Goal: Information Seeking & Learning: Learn about a topic

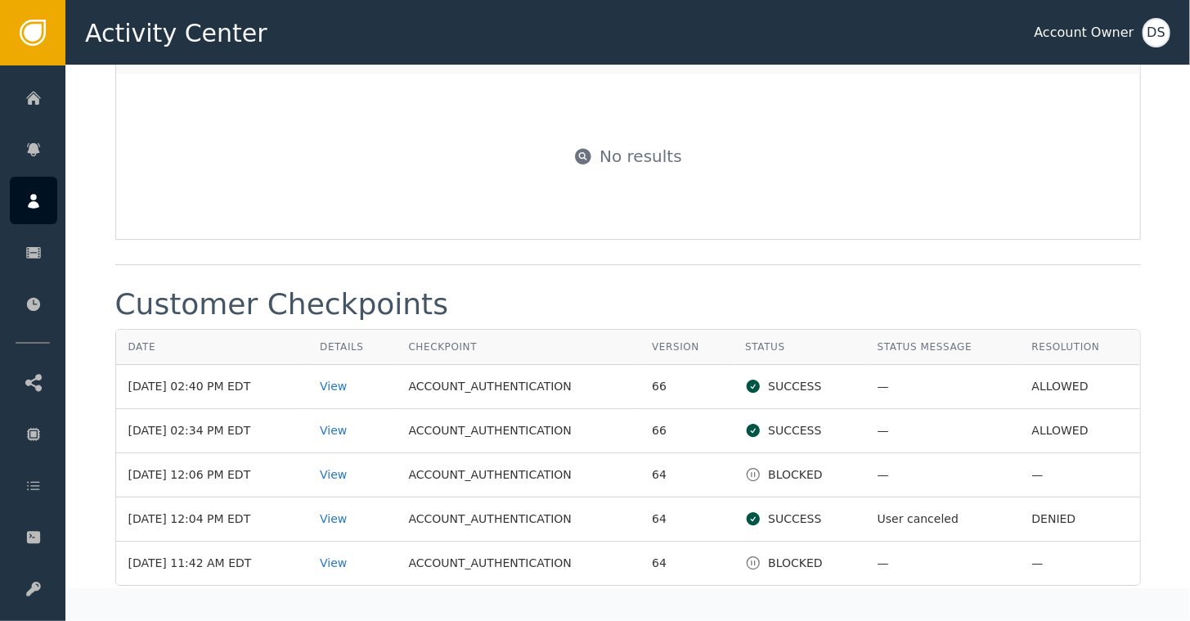
scroll to position [2208, 0]
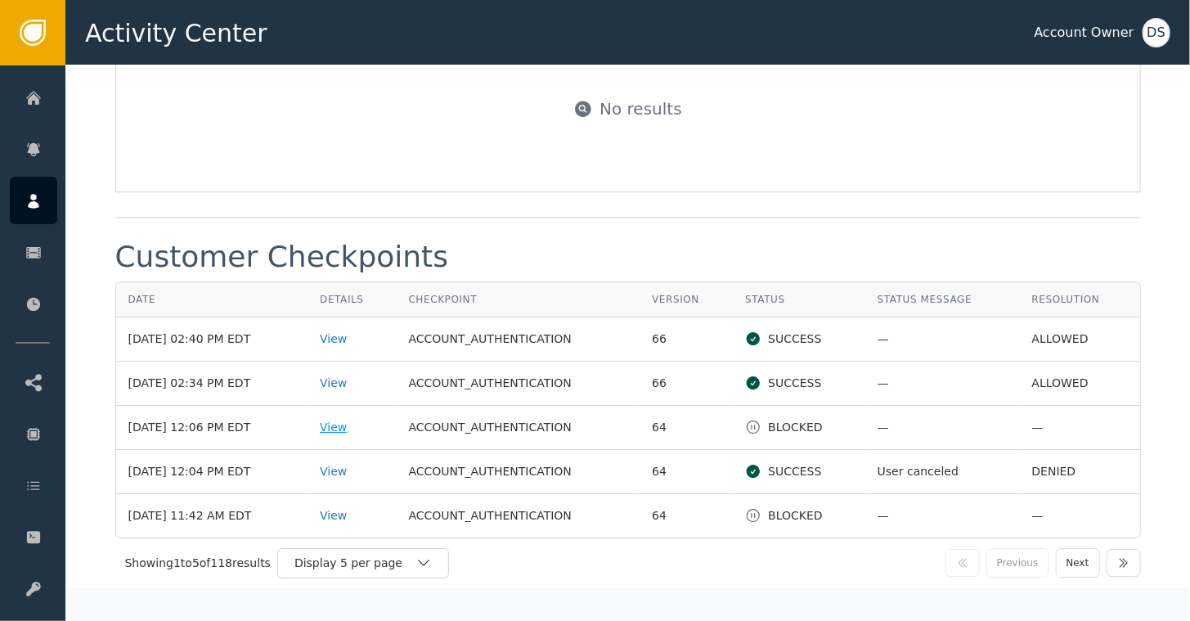
click at [357, 419] on div "View" at bounding box center [352, 427] width 64 height 17
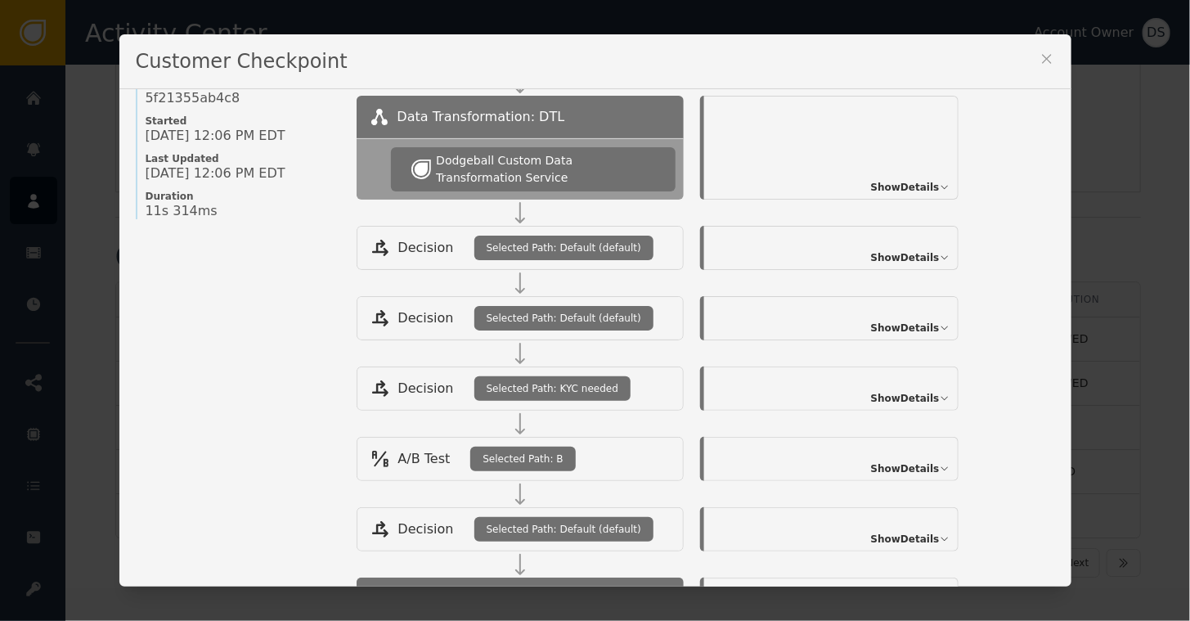
scroll to position [340, 0]
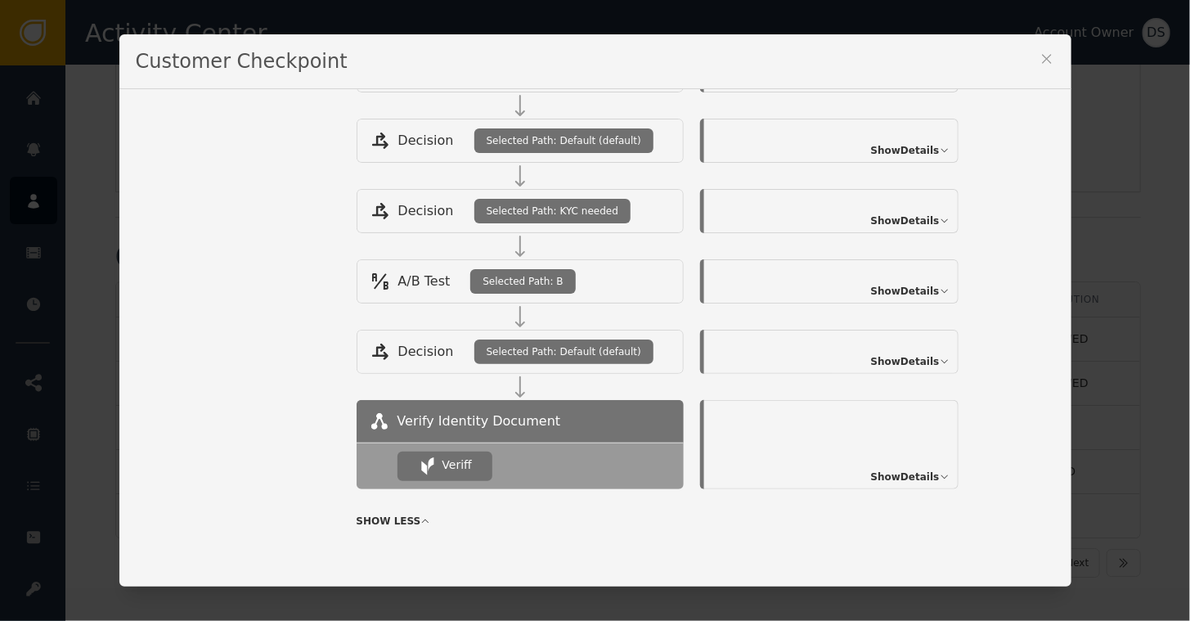
click at [911, 469] on span "Show Details" at bounding box center [905, 476] width 69 height 15
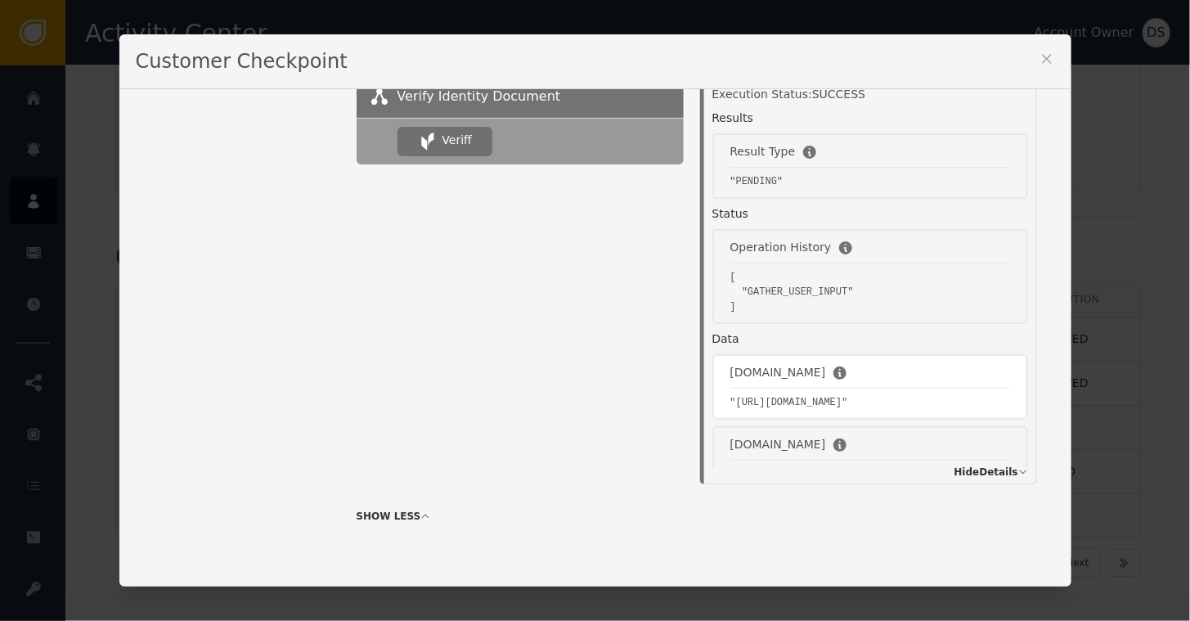
scroll to position [0, 0]
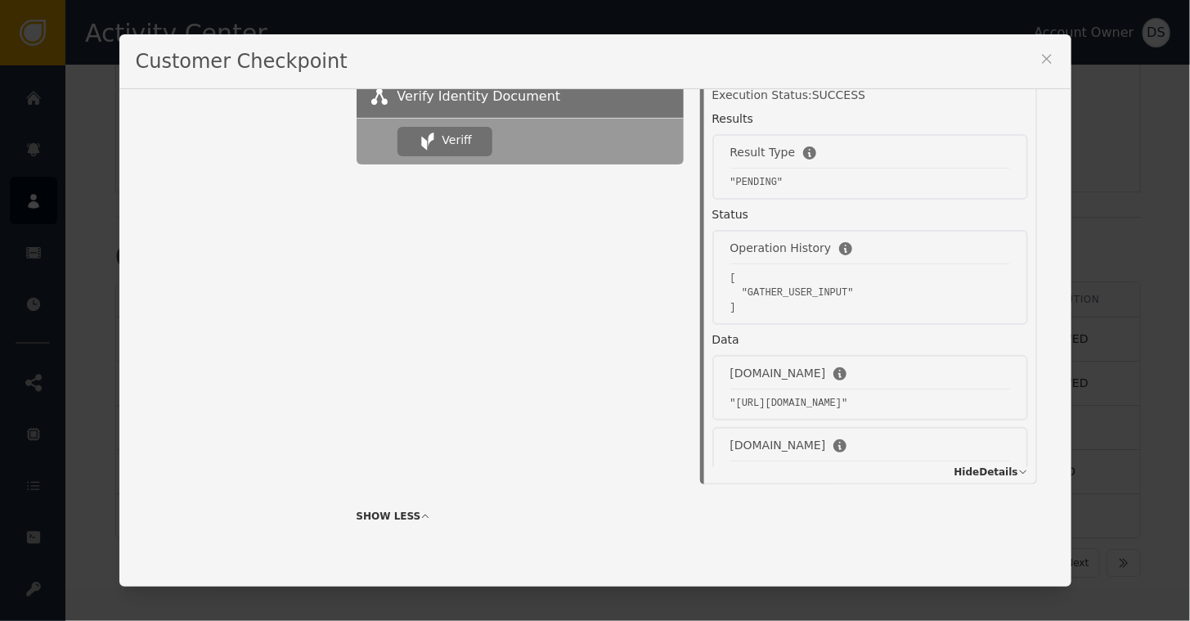
click at [1042, 60] on icon at bounding box center [1046, 59] width 9 height 9
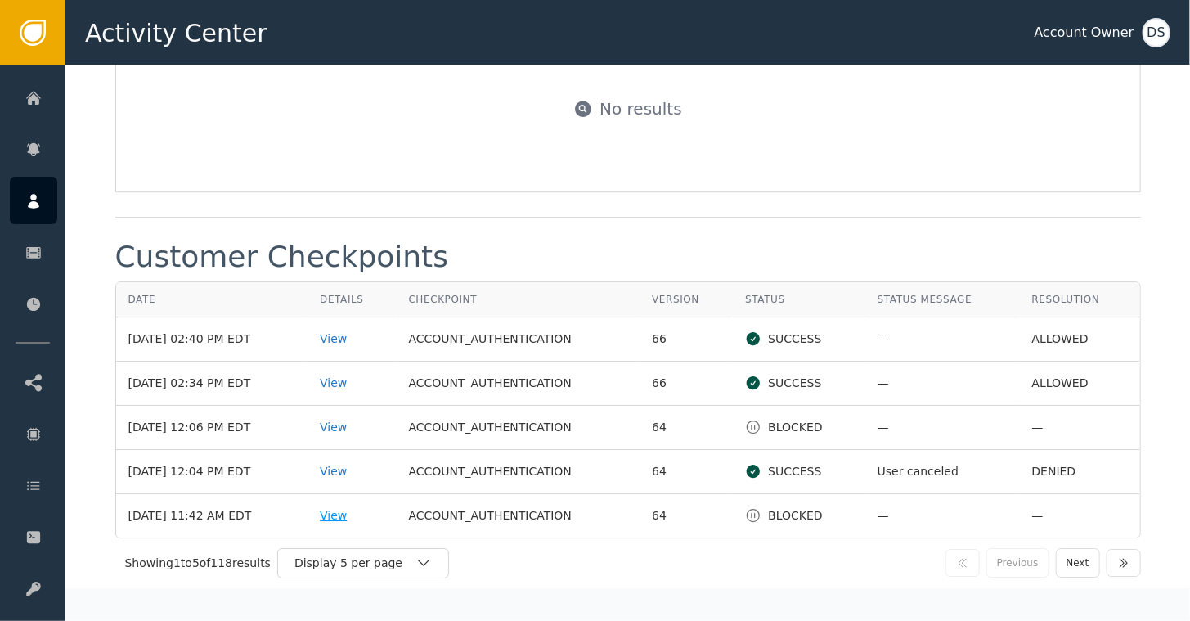
click at [338, 507] on div "View" at bounding box center [352, 515] width 64 height 17
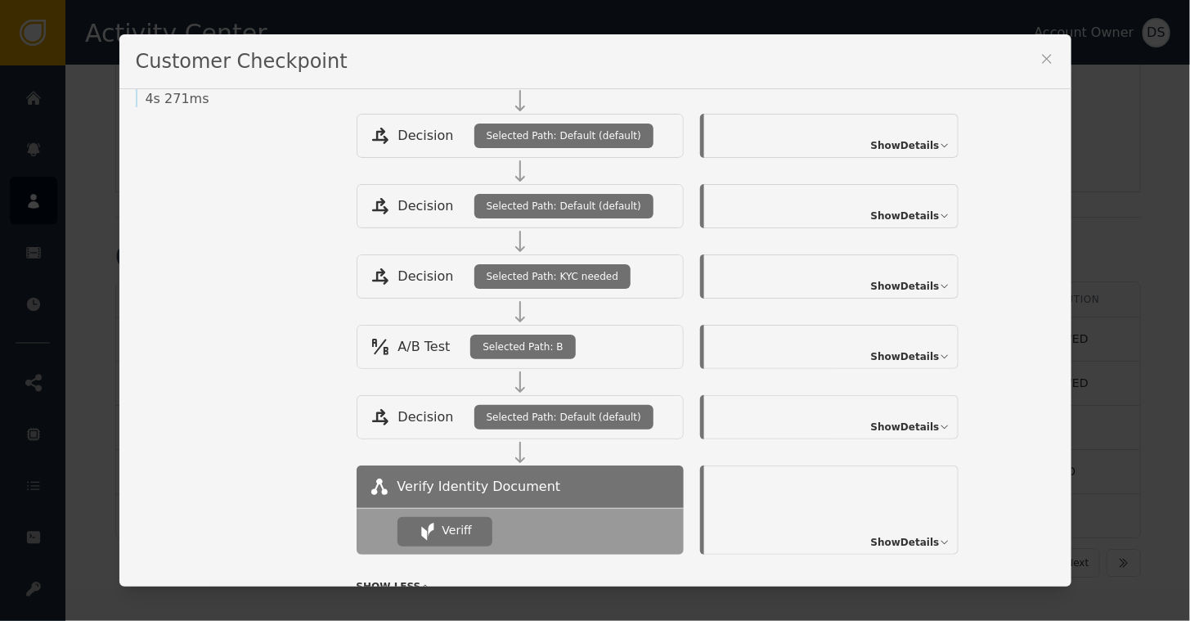
scroll to position [340, 0]
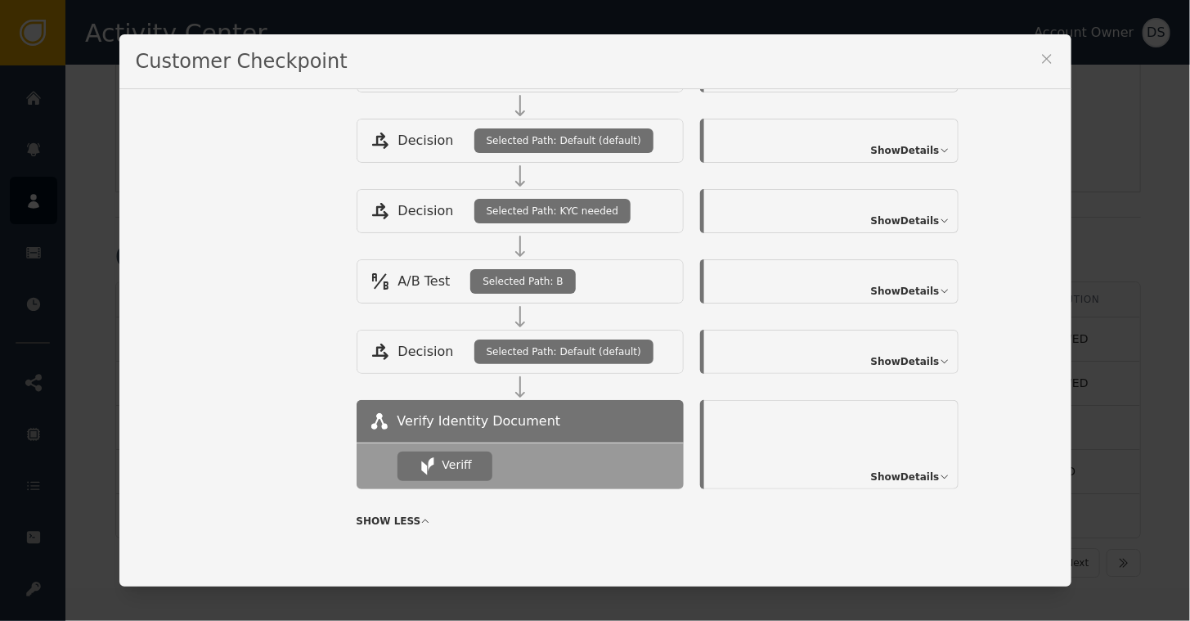
click at [903, 475] on span "Show Details" at bounding box center [905, 476] width 69 height 15
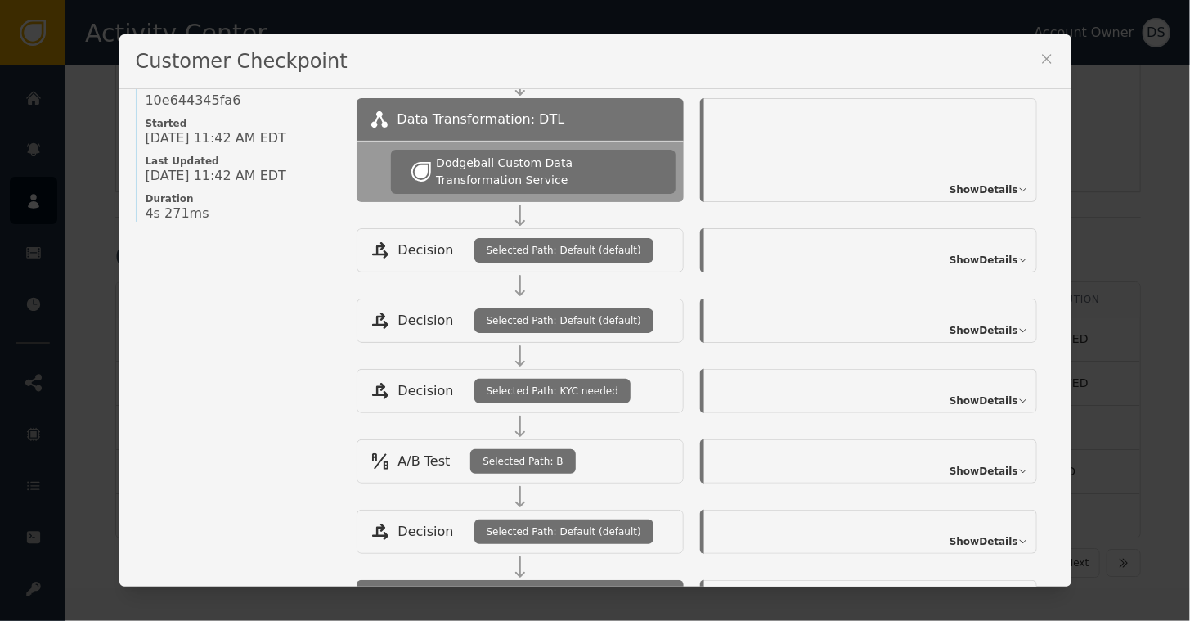
scroll to position [164, 0]
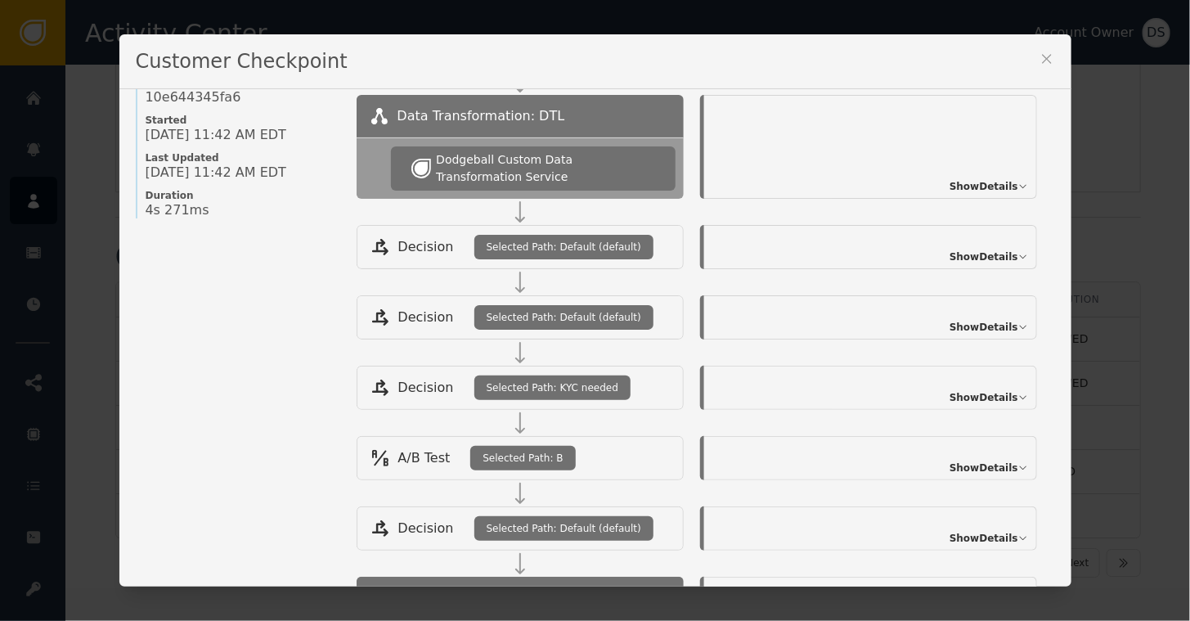
click at [1042, 59] on icon at bounding box center [1046, 59] width 9 height 9
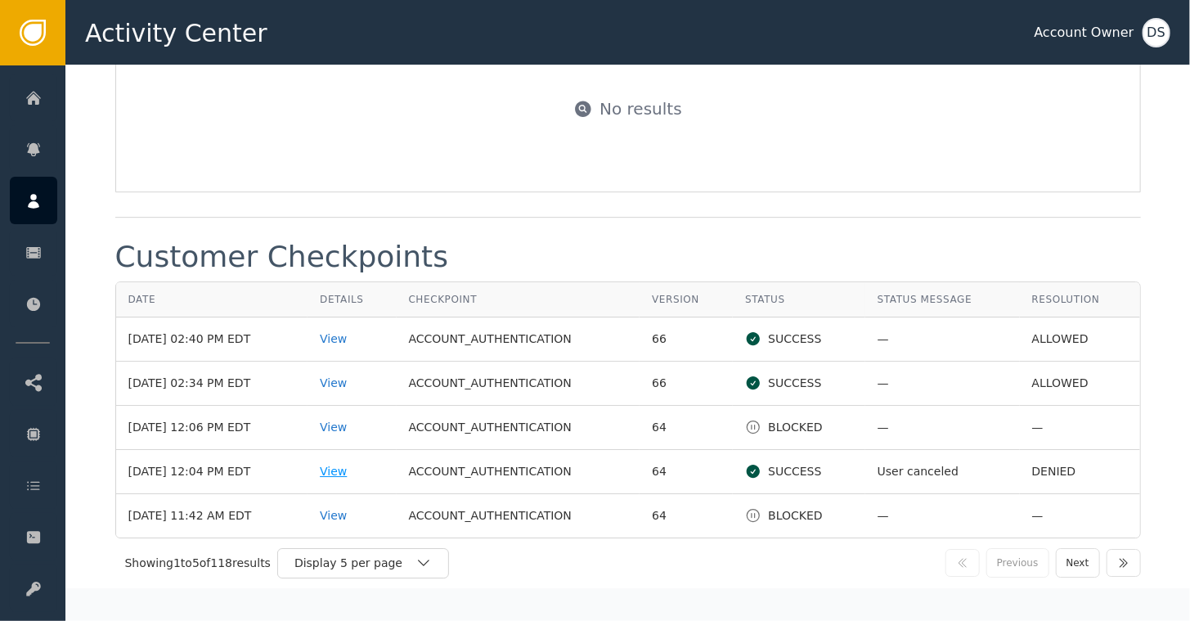
click at [345, 463] on div "View" at bounding box center [352, 471] width 64 height 17
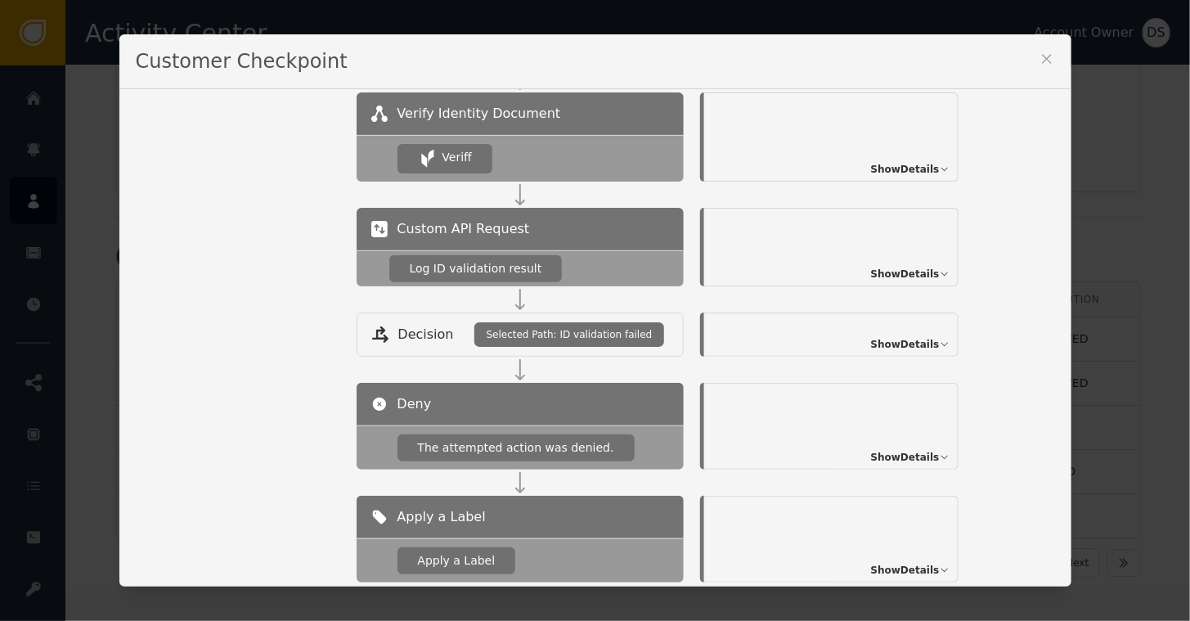
scroll to position [654, 0]
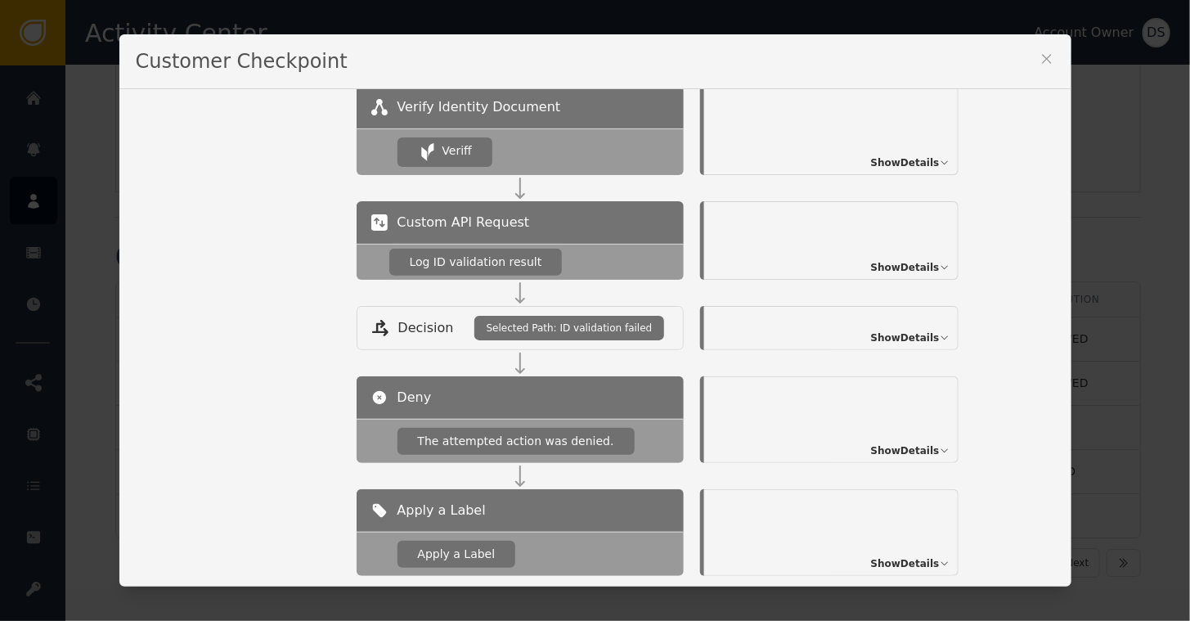
click at [909, 260] on span "Show Details" at bounding box center [905, 267] width 69 height 15
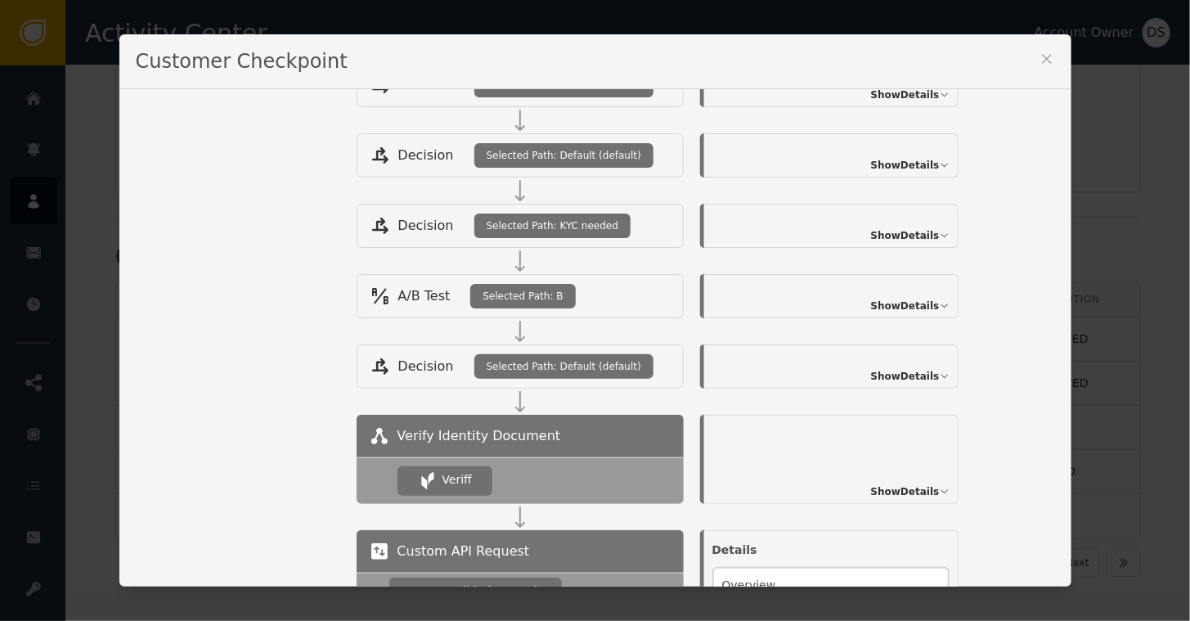
scroll to position [327, 0]
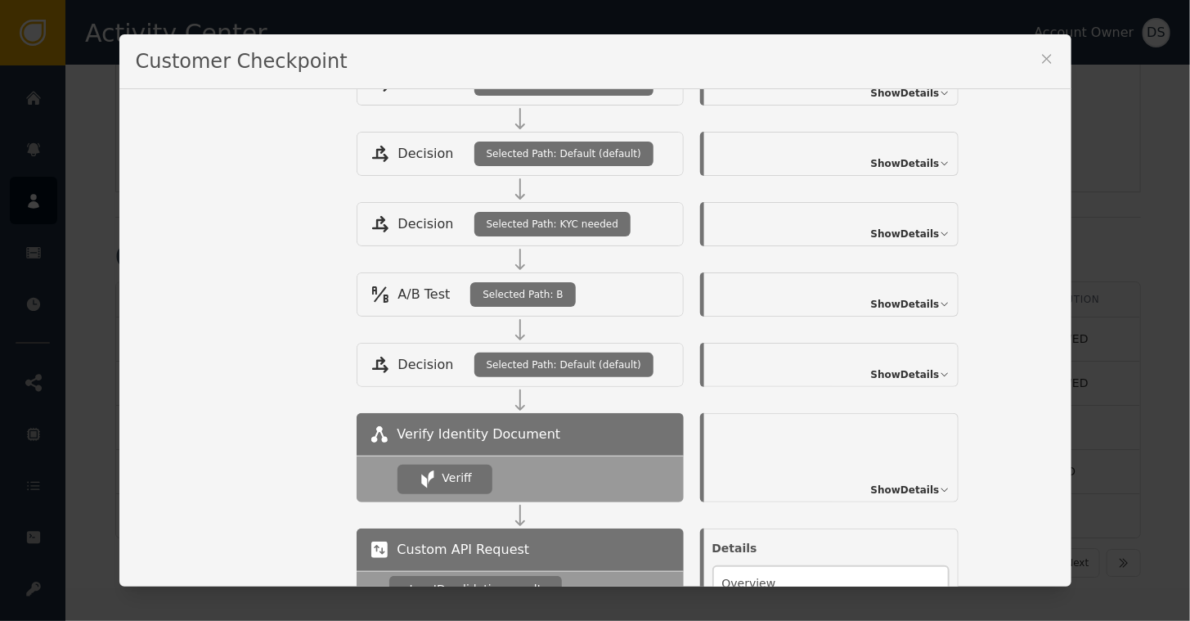
click at [894, 485] on span "Show Details" at bounding box center [905, 490] width 69 height 15
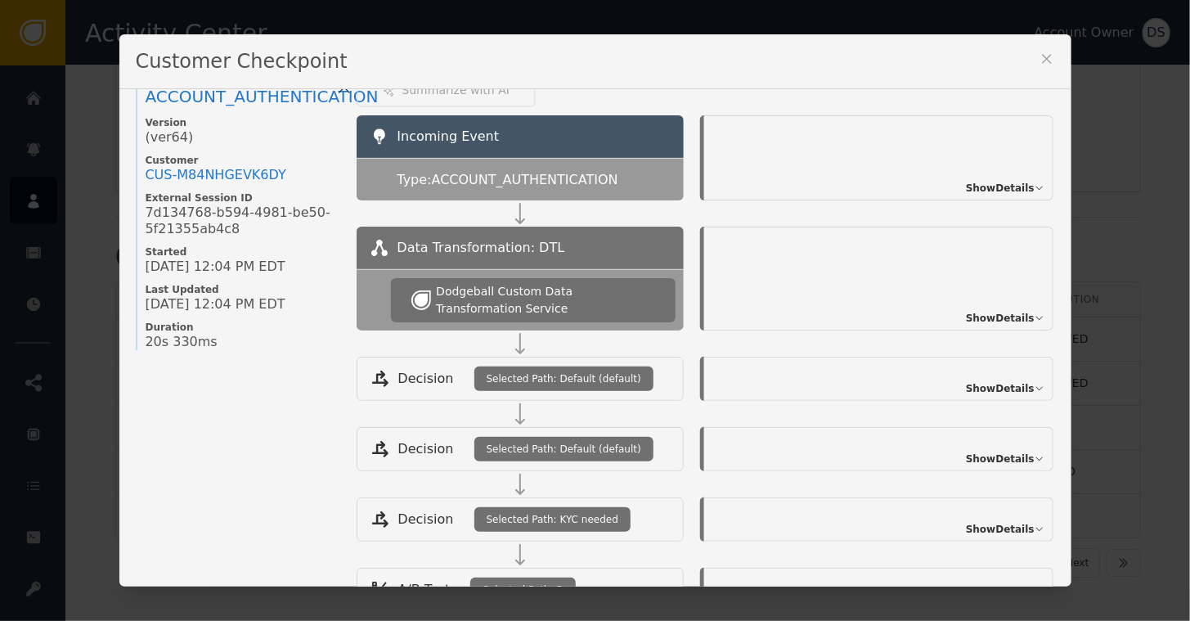
scroll to position [0, 0]
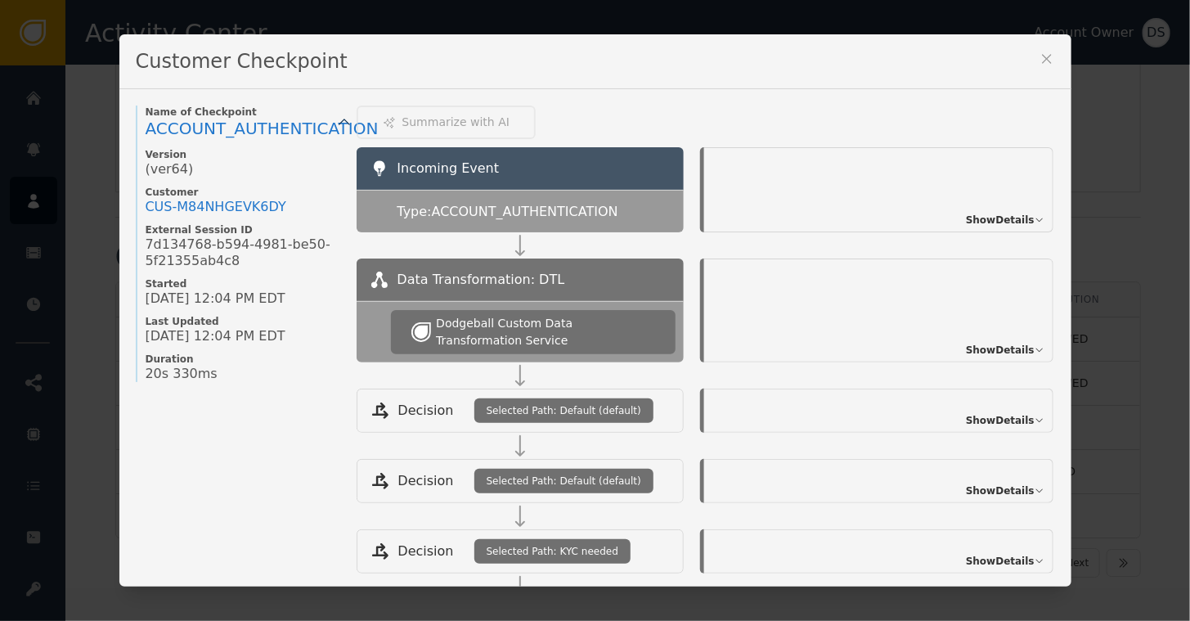
click at [1042, 57] on icon at bounding box center [1046, 59] width 9 height 9
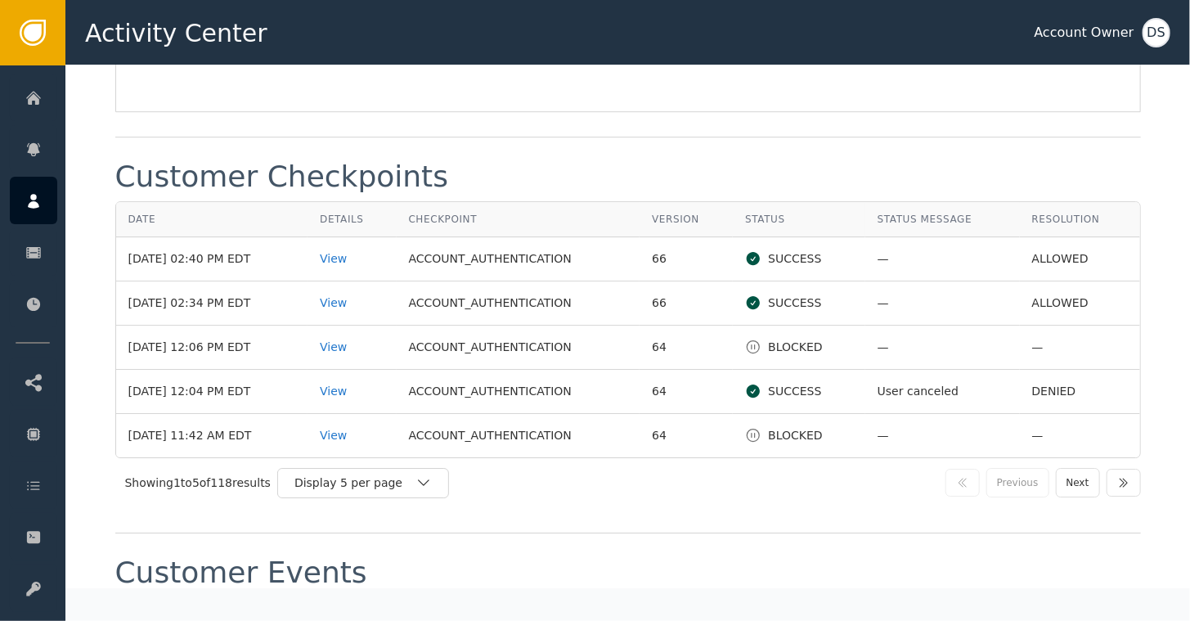
scroll to position [2290, 0]
click at [1089, 466] on button "Next" at bounding box center [1078, 480] width 44 height 29
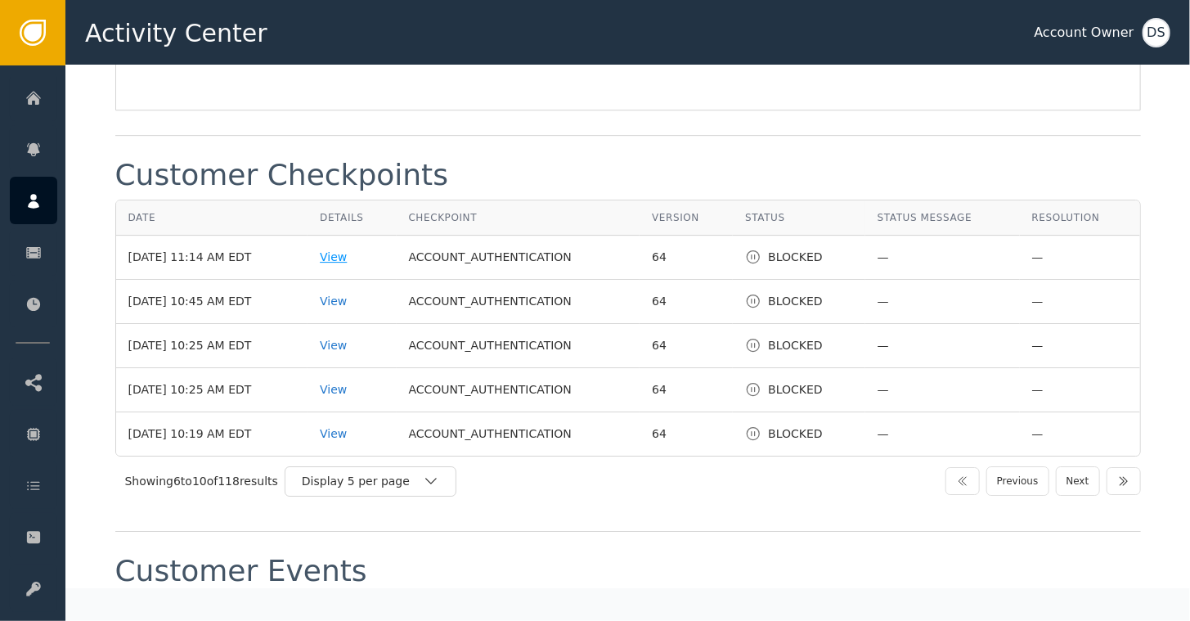
click at [344, 249] on div "View" at bounding box center [352, 257] width 64 height 17
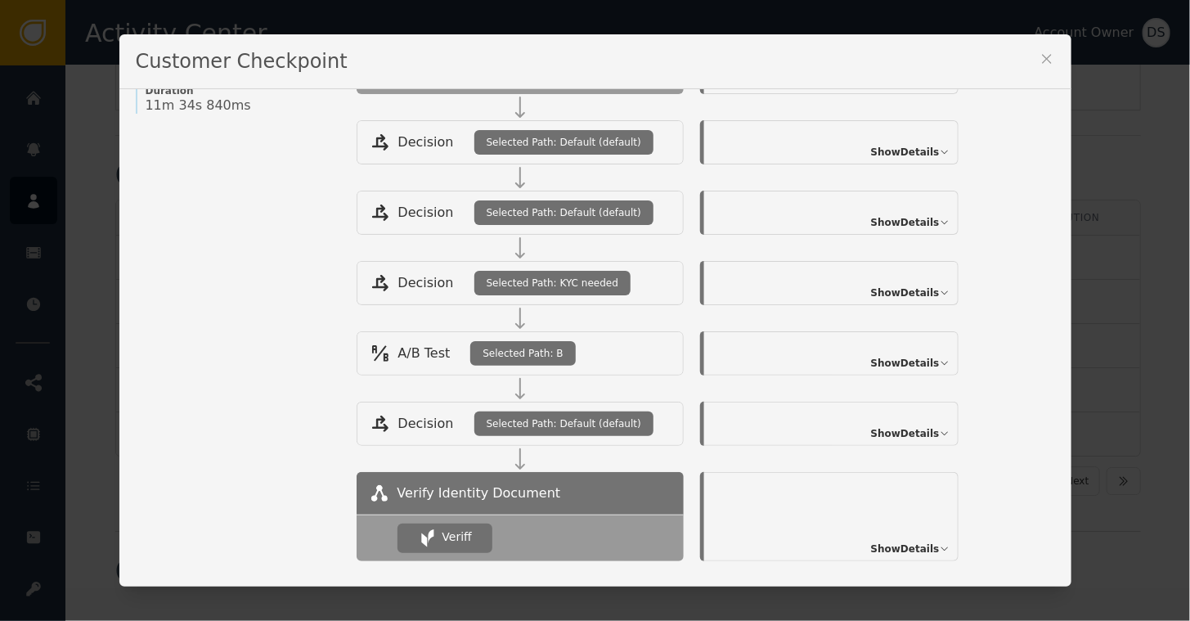
scroll to position [327, 0]
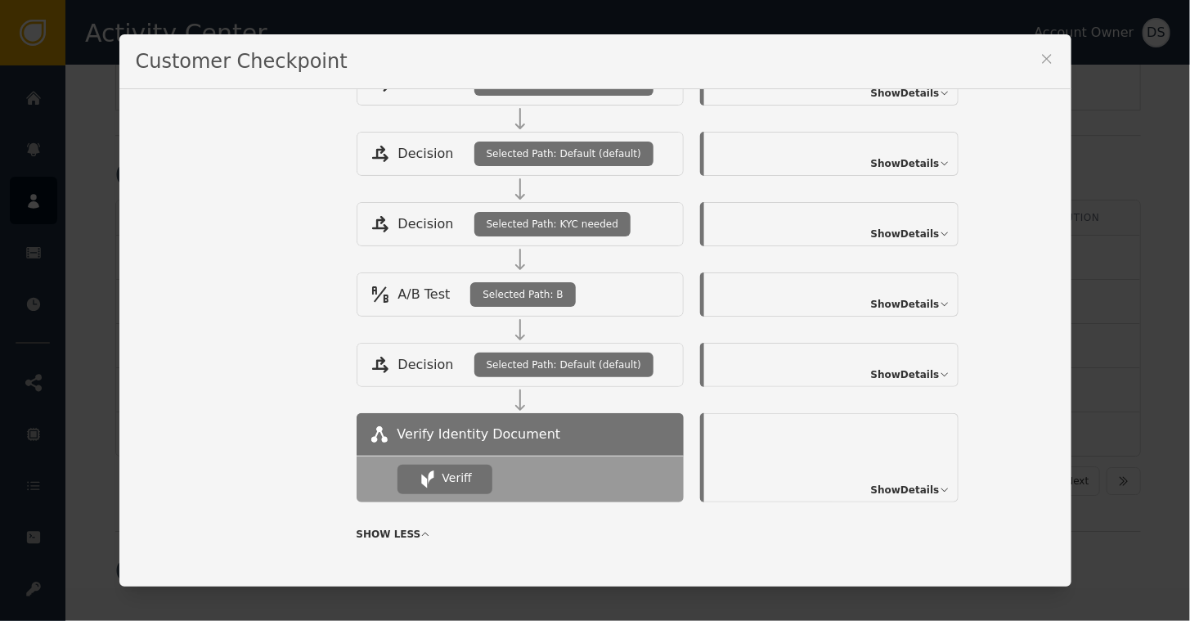
click at [910, 484] on span "Show Details" at bounding box center [905, 490] width 69 height 15
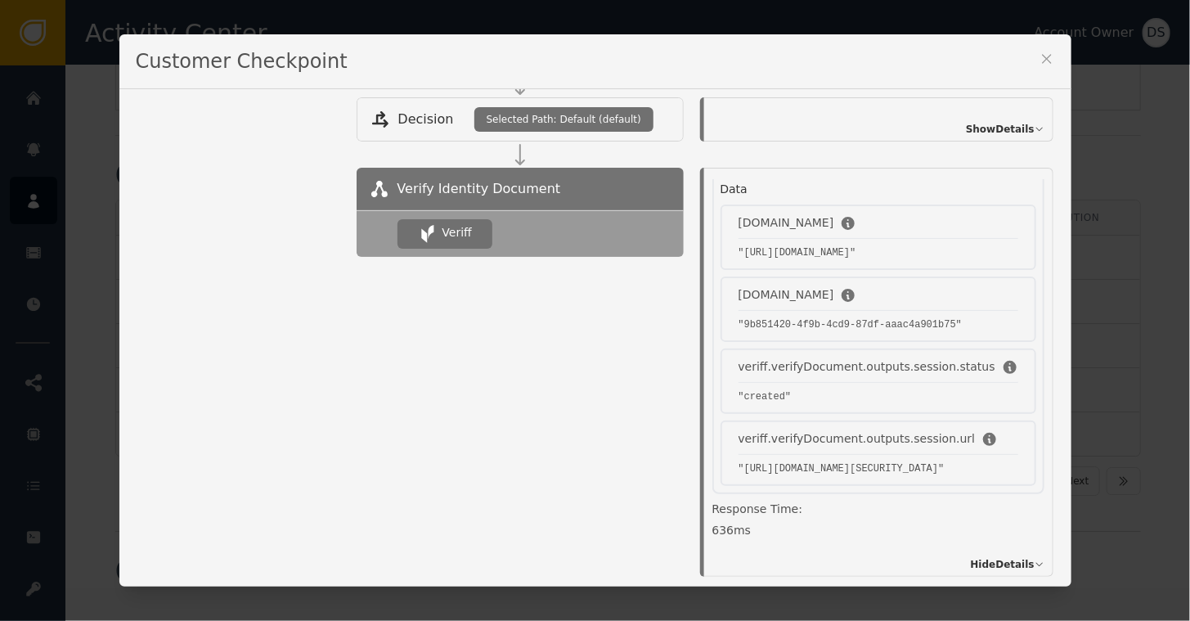
scroll to position [1002, 0]
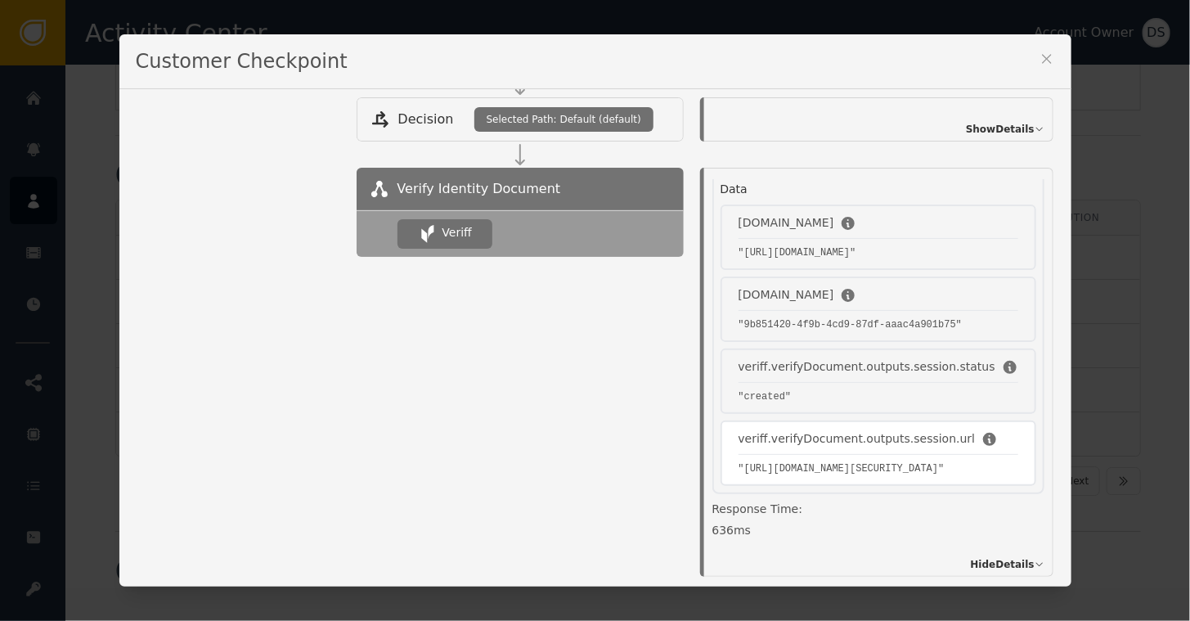
drag, startPoint x: 909, startPoint y: 462, endPoint x: 739, endPoint y: 406, distance: 179.2
click at [739, 461] on pre ""[URL][DOMAIN_NAME][SECURITY_DATA]"" at bounding box center [879, 468] width 280 height 15
drag, startPoint x: 739, startPoint y: 406, endPoint x: 766, endPoint y: 412, distance: 27.8
copy pre "[URL][DOMAIN_NAME][SECURITY_DATA]"
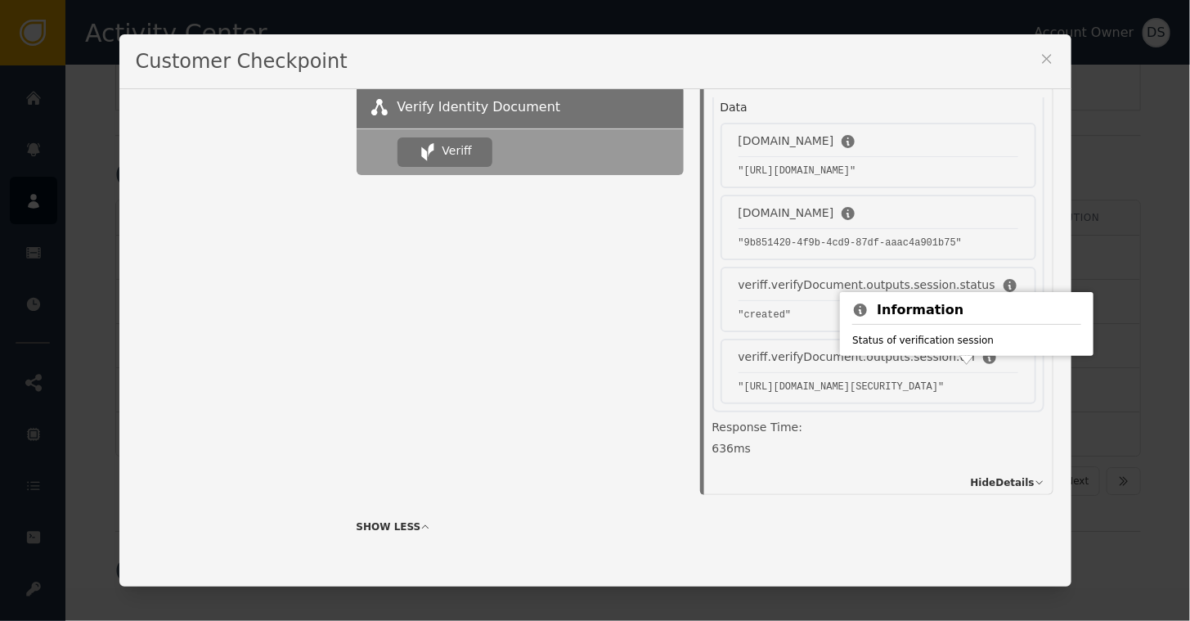
scroll to position [920, 0]
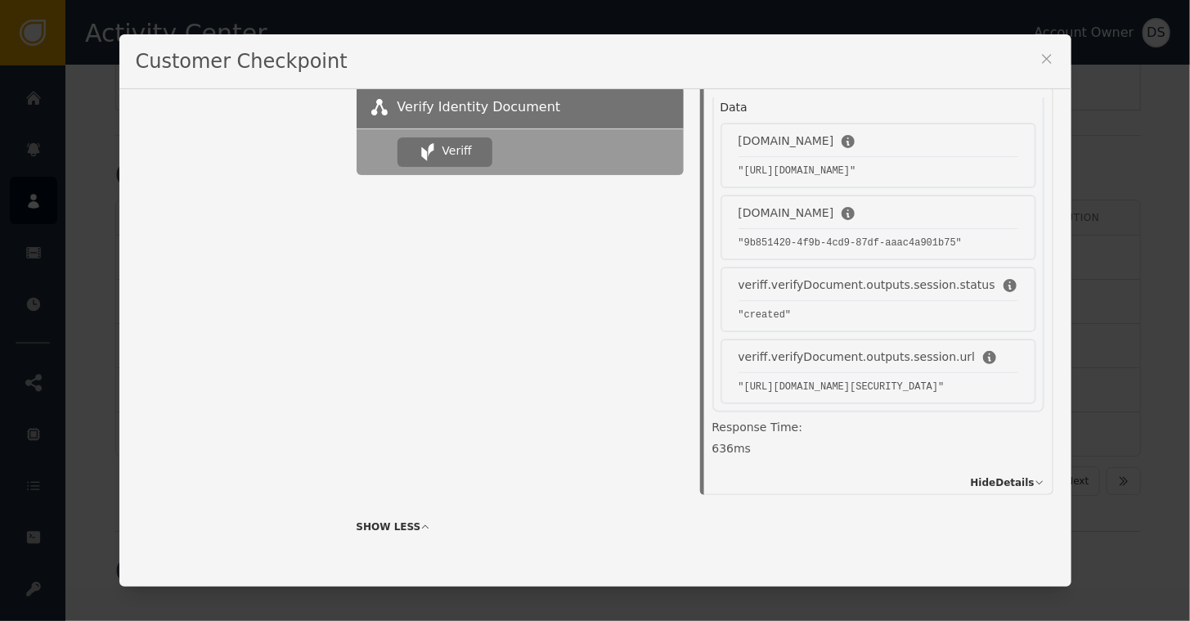
click at [1042, 56] on icon at bounding box center [1047, 59] width 16 height 16
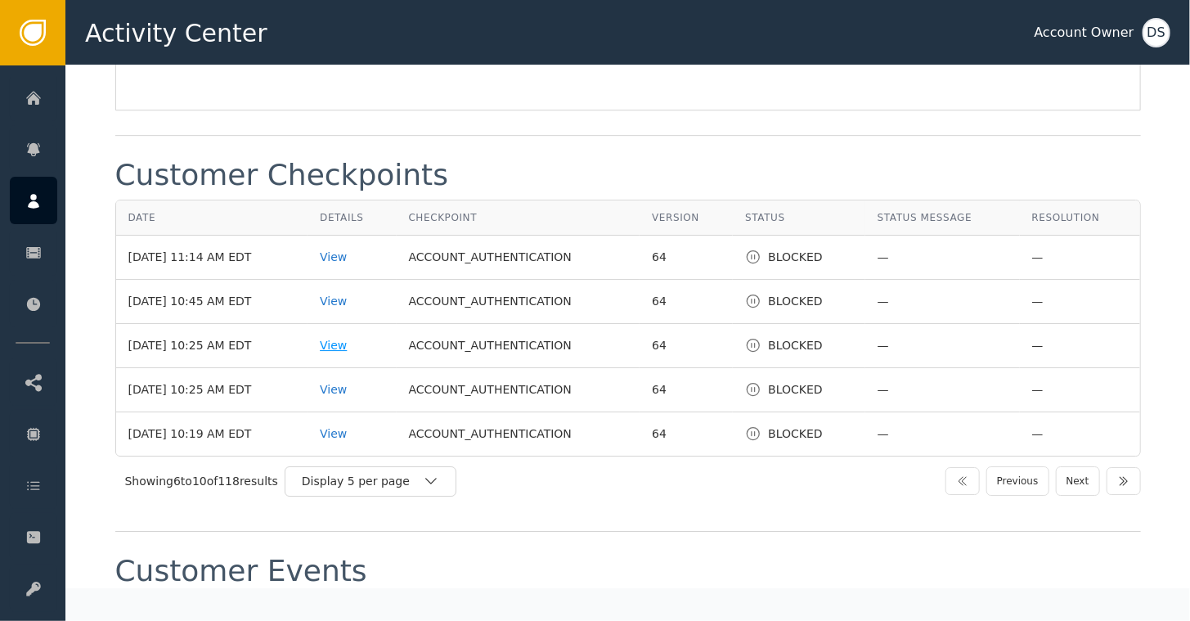
click at [342, 337] on div "View" at bounding box center [352, 345] width 64 height 17
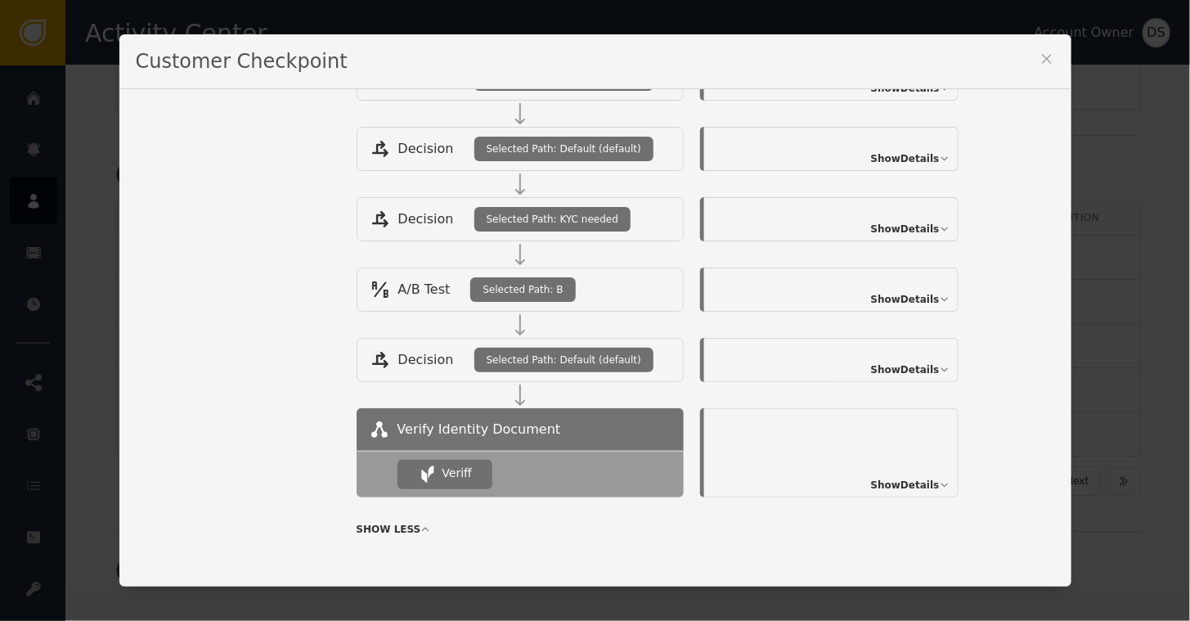
scroll to position [340, 0]
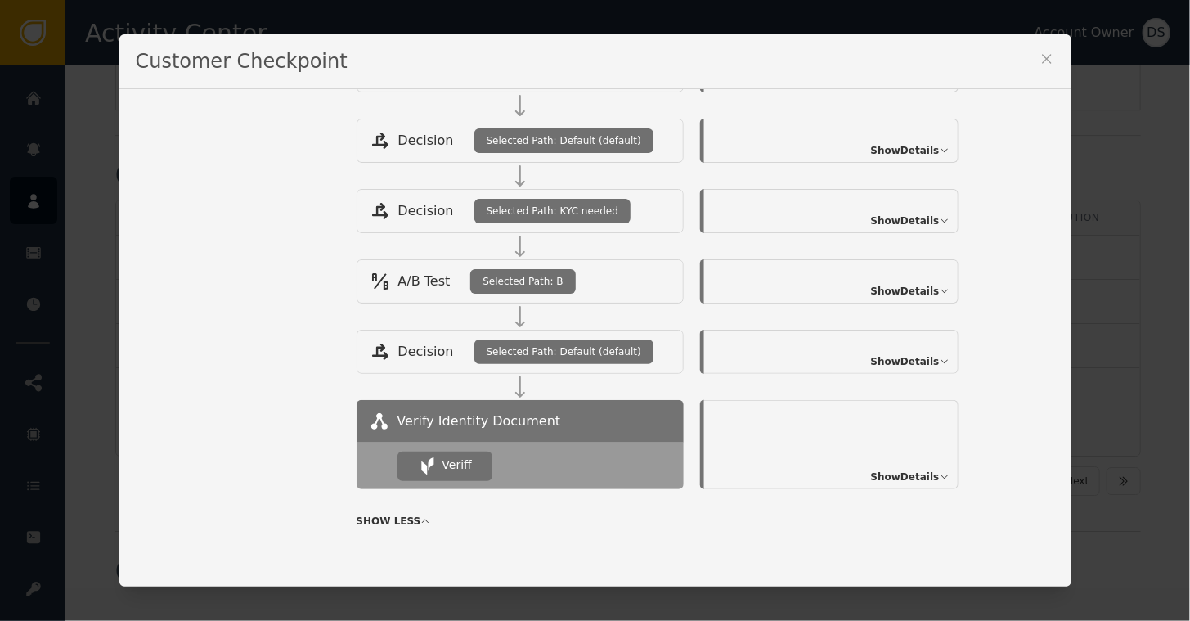
click at [1044, 53] on icon at bounding box center [1047, 59] width 16 height 16
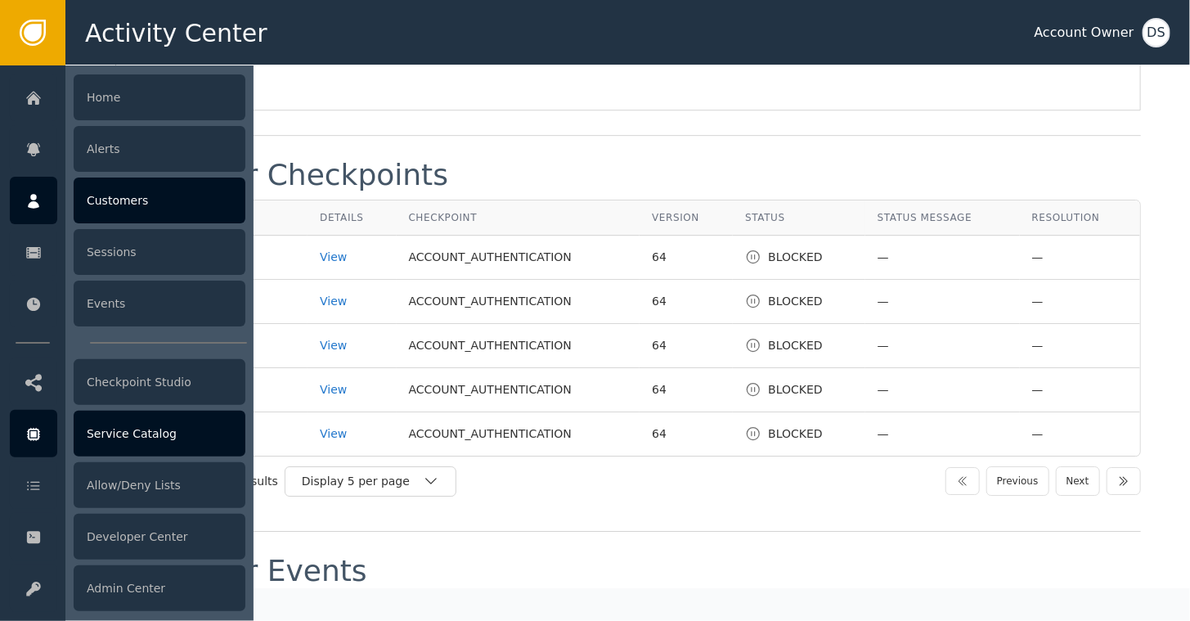
click at [128, 442] on div "Service Catalog" at bounding box center [160, 434] width 172 height 46
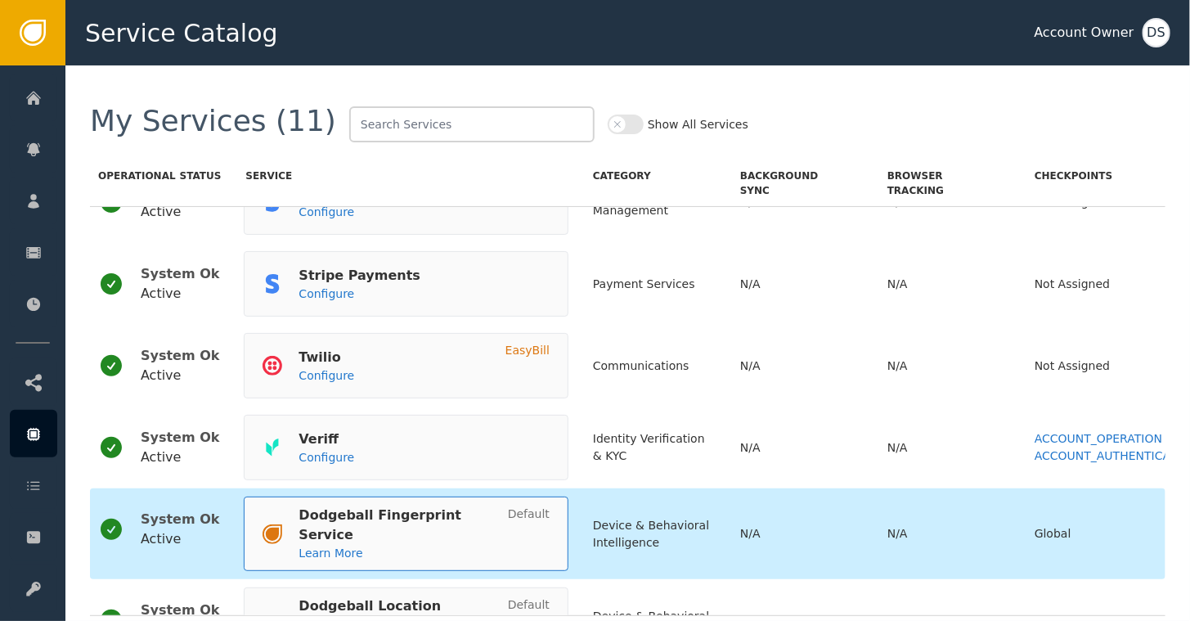
scroll to position [409, 0]
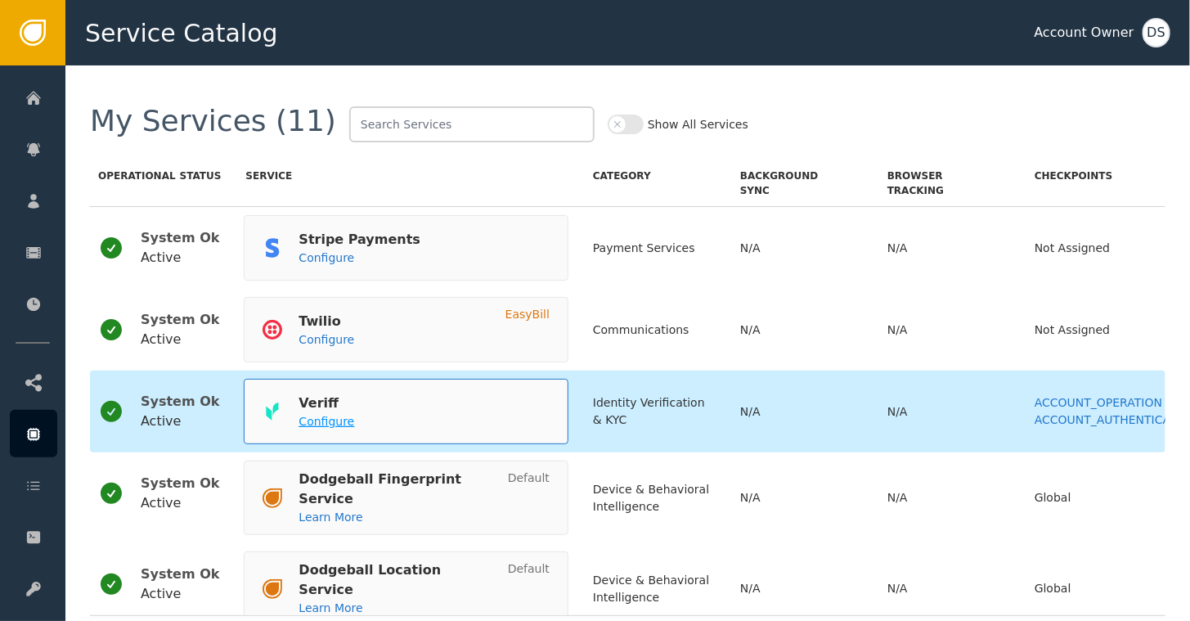
click at [314, 420] on span "Configure" at bounding box center [327, 421] width 56 height 13
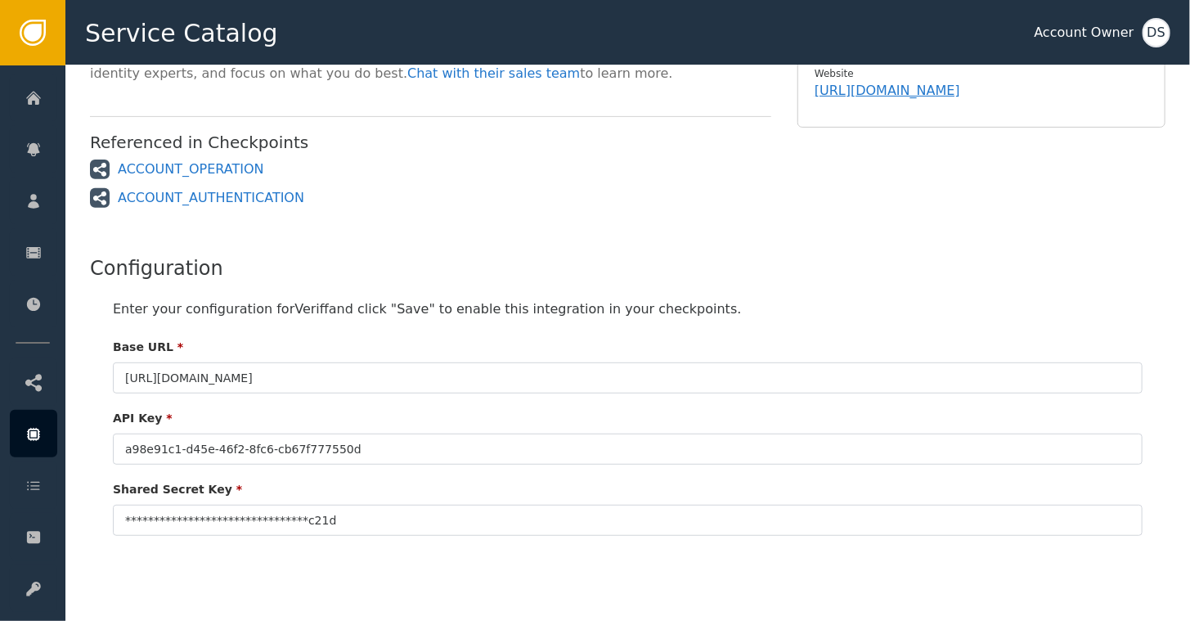
scroll to position [327, 0]
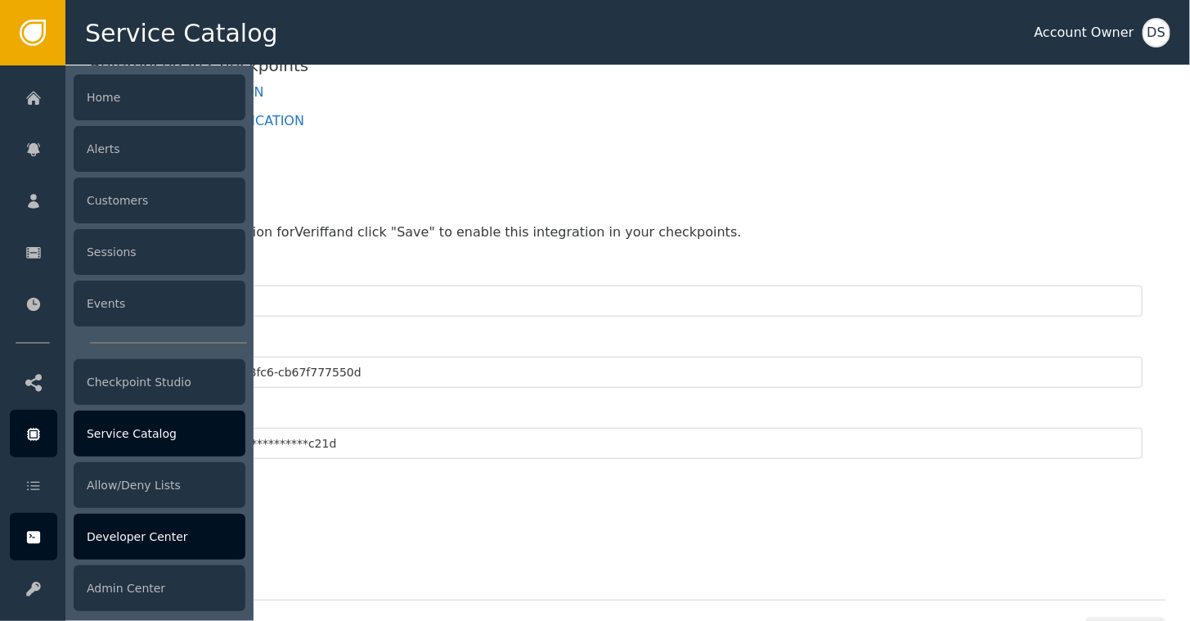
click at [92, 537] on div "Developer Center" at bounding box center [160, 537] width 172 height 46
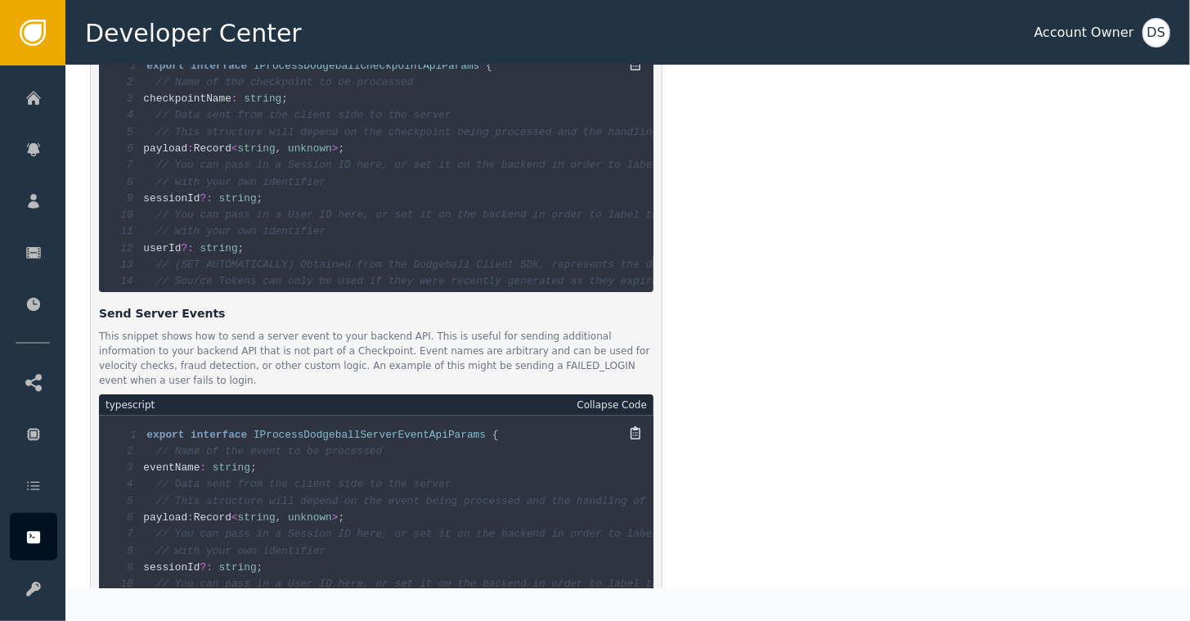
scroll to position [2845, 0]
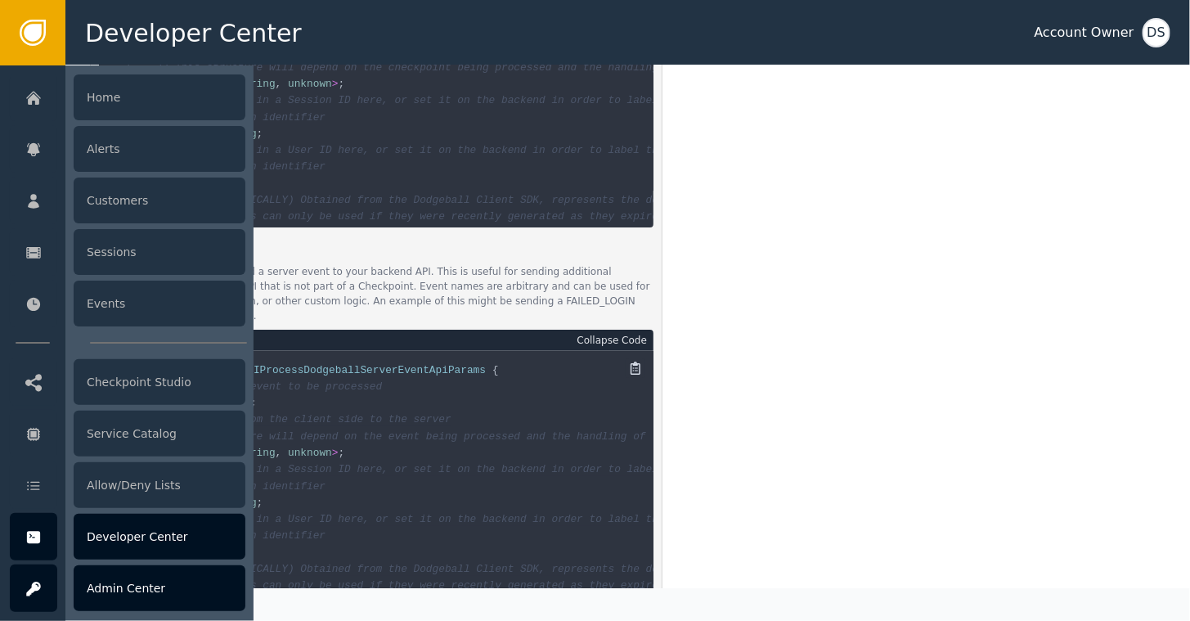
click at [98, 577] on div "Admin Center" at bounding box center [160, 588] width 172 height 46
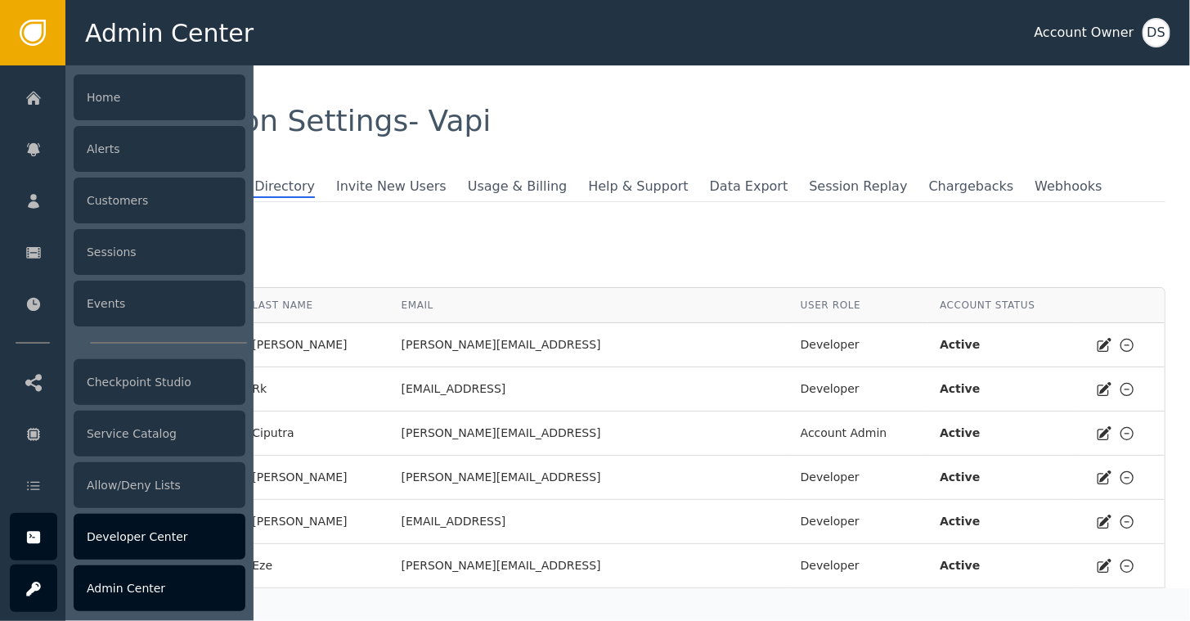
click at [167, 541] on div "Developer Center" at bounding box center [160, 537] width 172 height 46
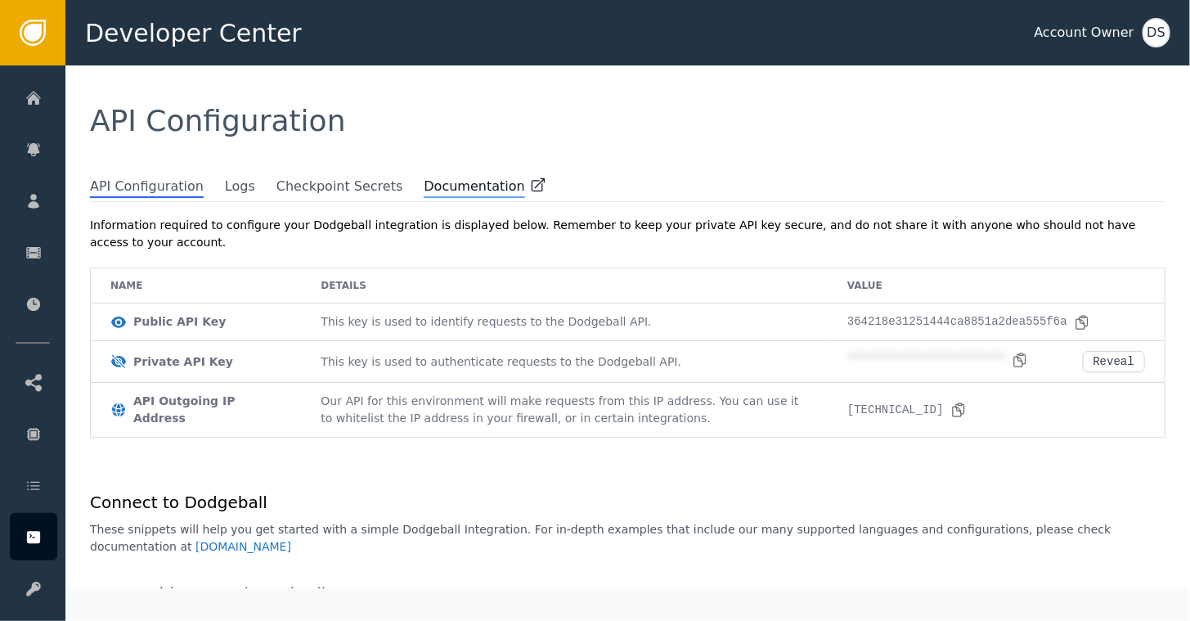
click at [424, 187] on span "Documentation" at bounding box center [474, 187] width 101 height 21
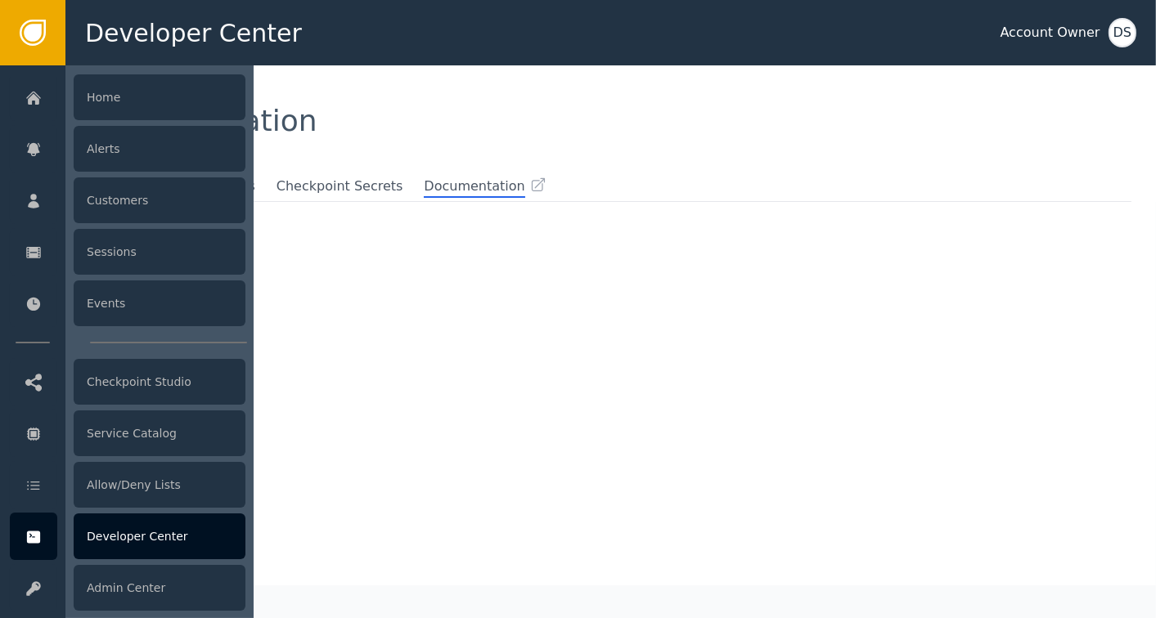
click at [50, 531] on div at bounding box center [33, 536] width 47 height 47
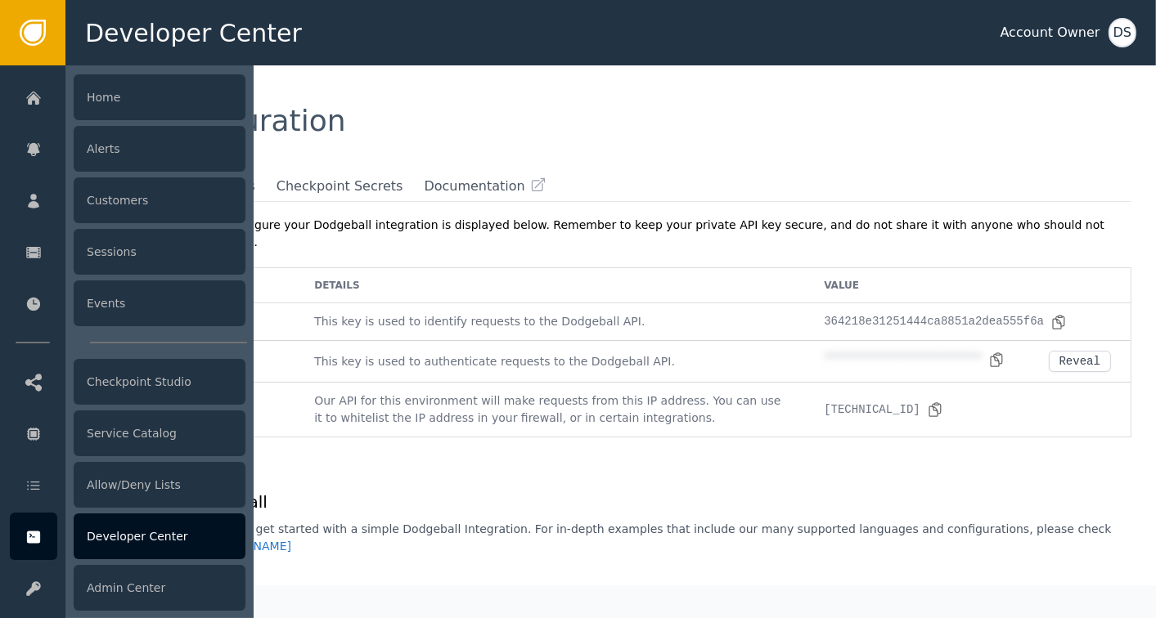
click at [111, 528] on div "Developer Center" at bounding box center [160, 537] width 172 height 46
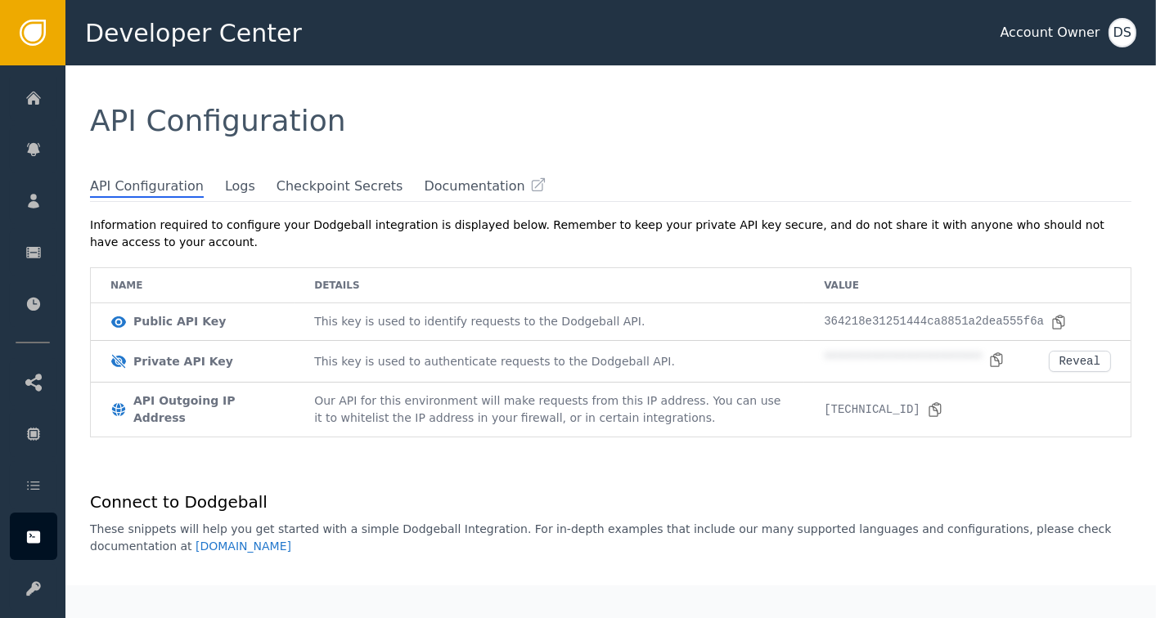
click at [417, 107] on div "API Configuration" at bounding box center [610, 120] width 1041 height 29
